Goal: Information Seeking & Learning: Learn about a topic

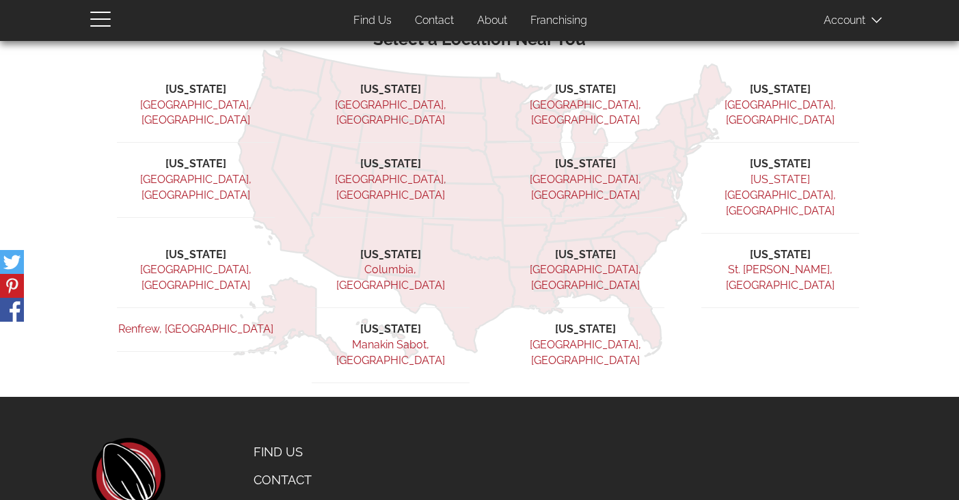
scroll to position [394, 0]
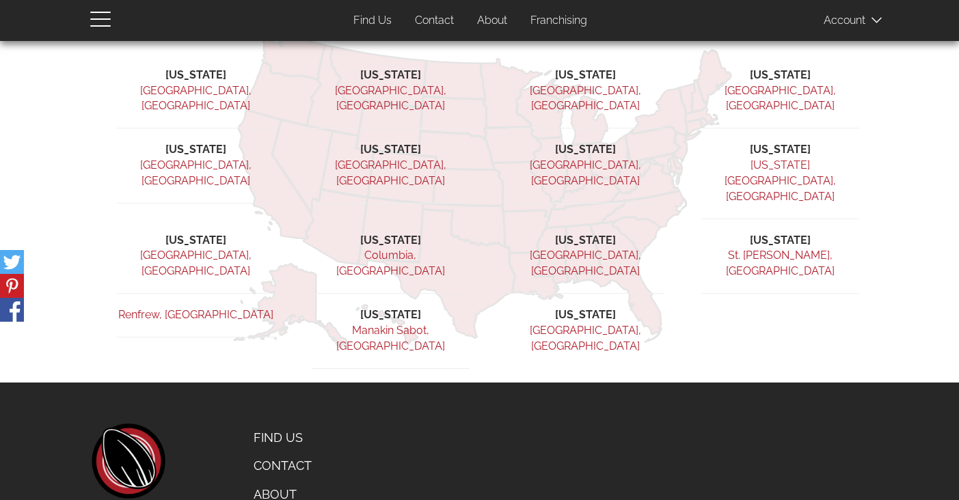
click at [286, 480] on link "About" at bounding box center [310, 494] width 135 height 29
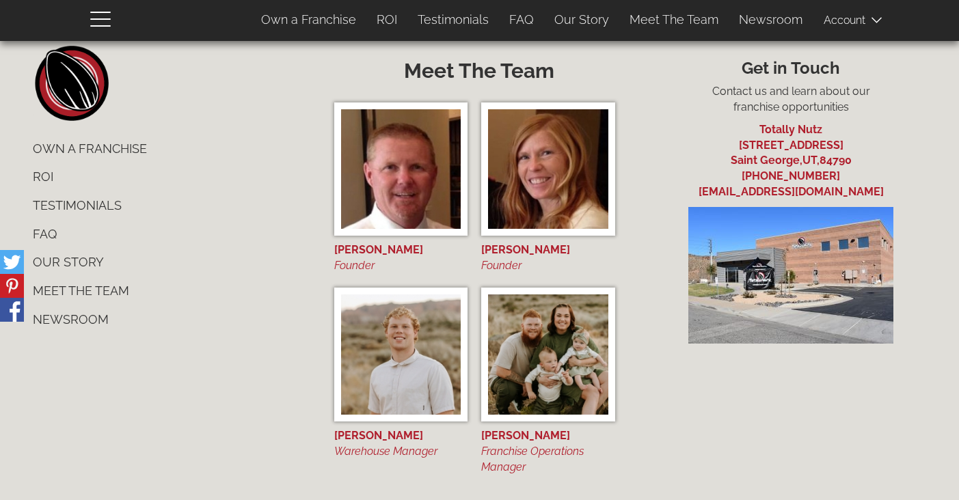
scroll to position [5188, 0]
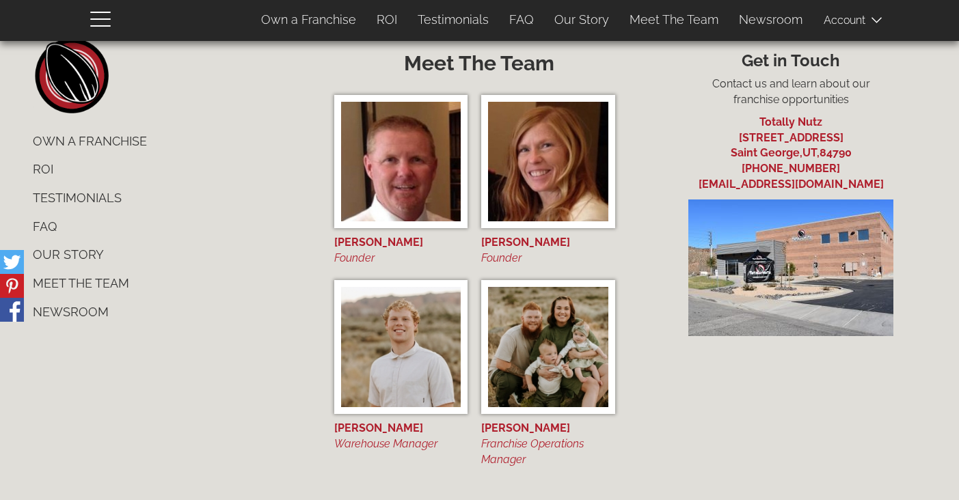
click at [40, 213] on link "FAQ" at bounding box center [168, 227] width 291 height 29
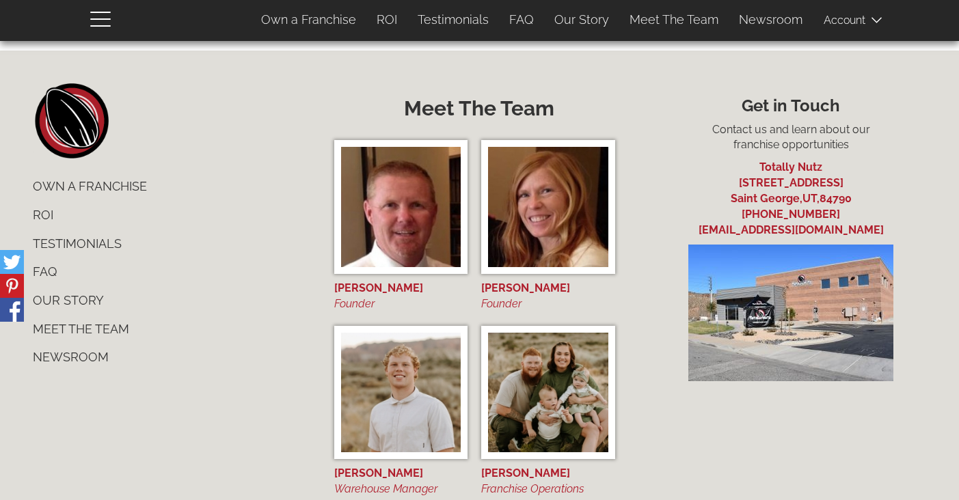
scroll to position [1152, 0]
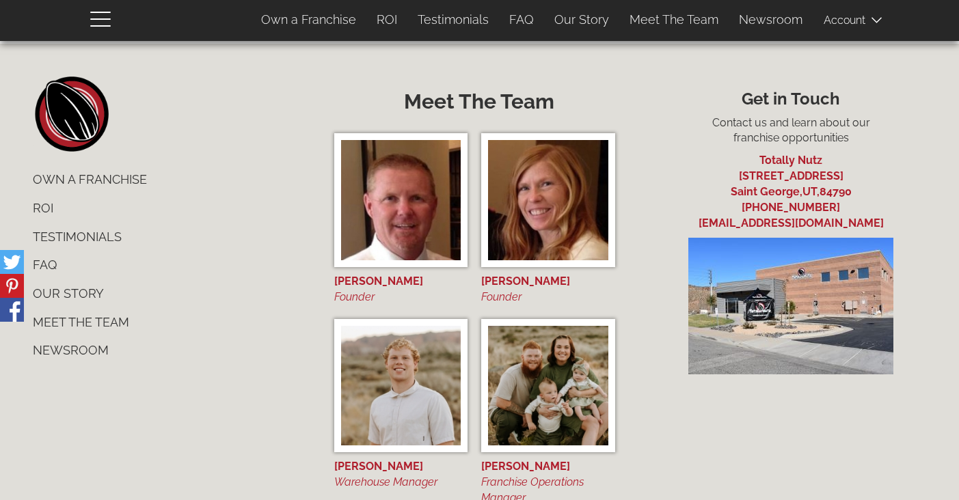
click at [58, 280] on link "Our Story" at bounding box center [168, 294] width 291 height 29
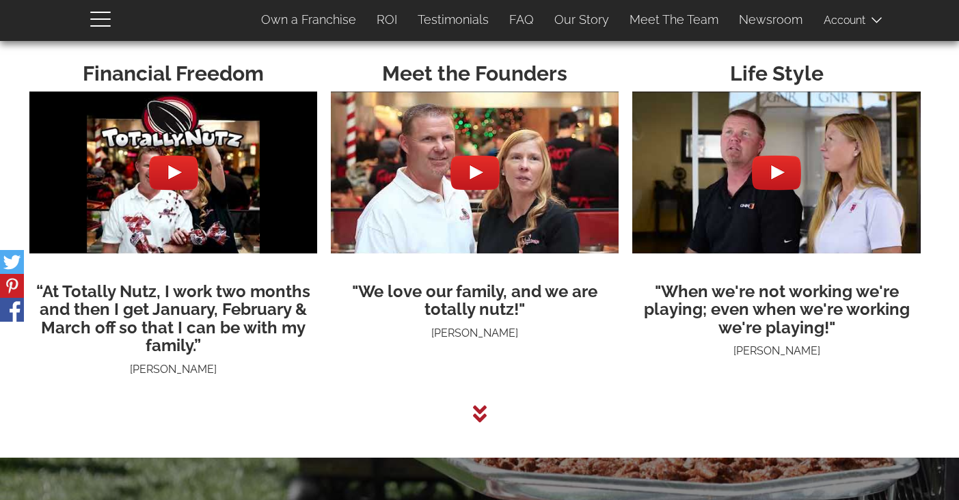
scroll to position [3455, 0]
